Goal: Task Accomplishment & Management: Use online tool/utility

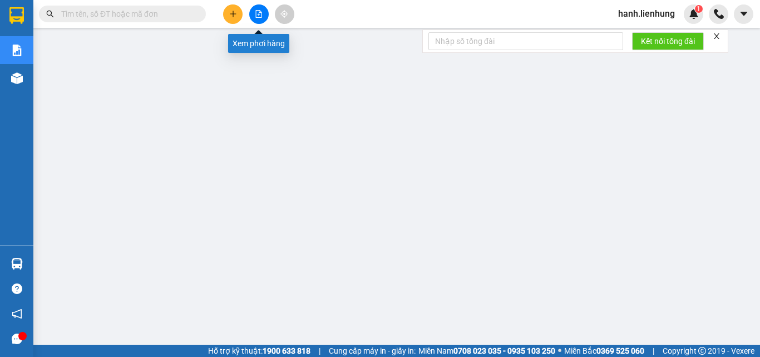
click at [262, 17] on icon "file-add" at bounding box center [259, 14] width 6 height 8
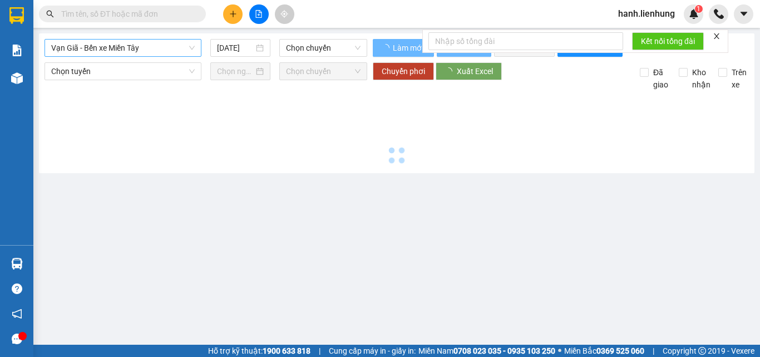
type input "[DATE]"
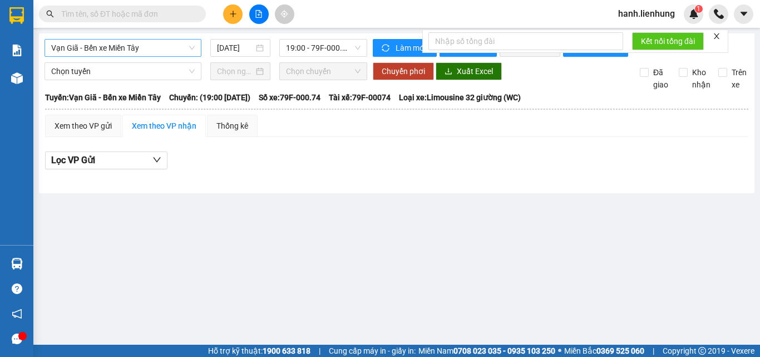
drag, startPoint x: 135, startPoint y: 37, endPoint x: 136, endPoint y: 43, distance: 6.8
click at [134, 37] on div "Vạn Giã - Bến xe Miền Tây [DATE] 19:00 - 79F-000.74 Làm mới In phơi In đơn chọn…" at bounding box center [397, 113] width 716 height 160
click at [137, 46] on span "Vạn Giã - Bến xe Miền Tây" at bounding box center [123, 48] width 144 height 17
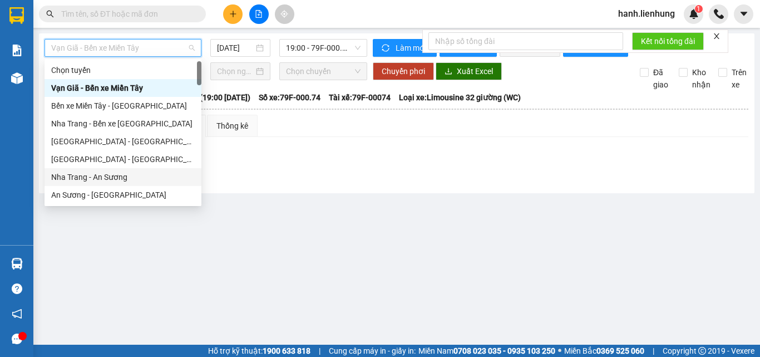
click at [116, 184] on div "Nha Trang - An Sương" at bounding box center [123, 177] width 157 height 18
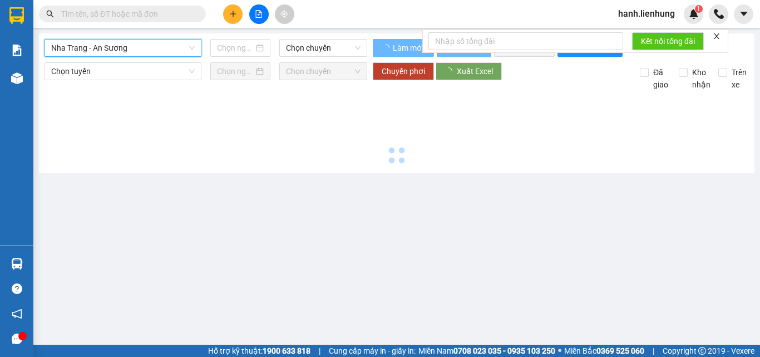
type input "[DATE]"
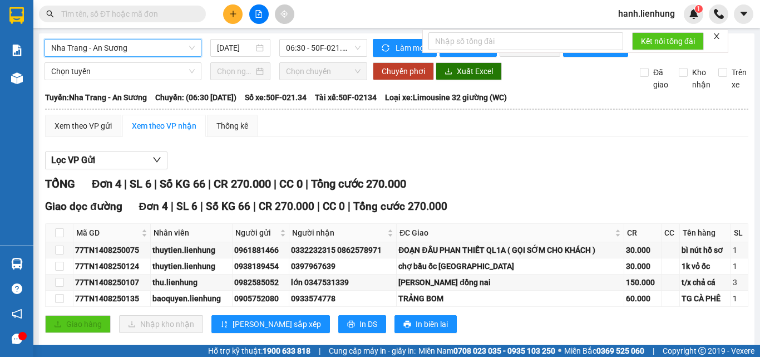
click at [717, 36] on icon "close" at bounding box center [717, 36] width 8 height 8
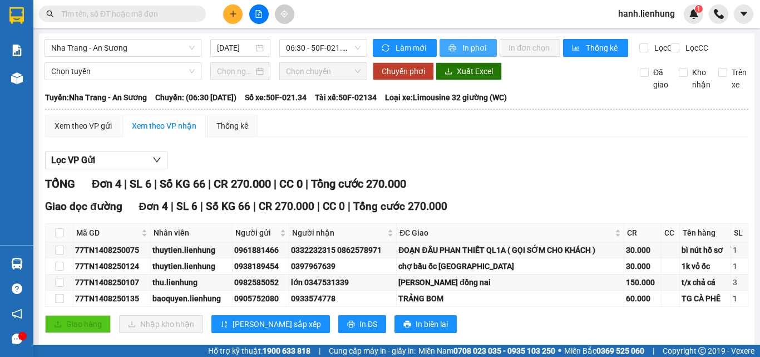
click at [481, 51] on span "In phơi" at bounding box center [475, 48] width 26 height 12
